Goal: Transaction & Acquisition: Obtain resource

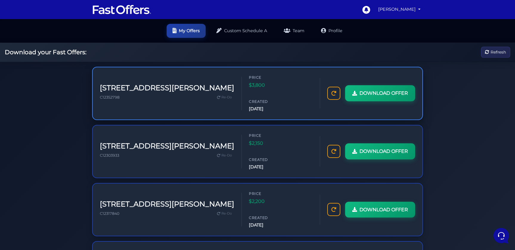
click at [123, 84] on h3 "[STREET_ADDRESS][PERSON_NAME]" at bounding box center [167, 88] width 135 height 9
click at [222, 95] on span "Re-Do" at bounding box center [227, 97] width 10 height 5
click at [359, 95] on span "DOWNLOAD OFFER" at bounding box center [383, 93] width 49 height 8
